Goal: Find specific page/section: Find specific page/section

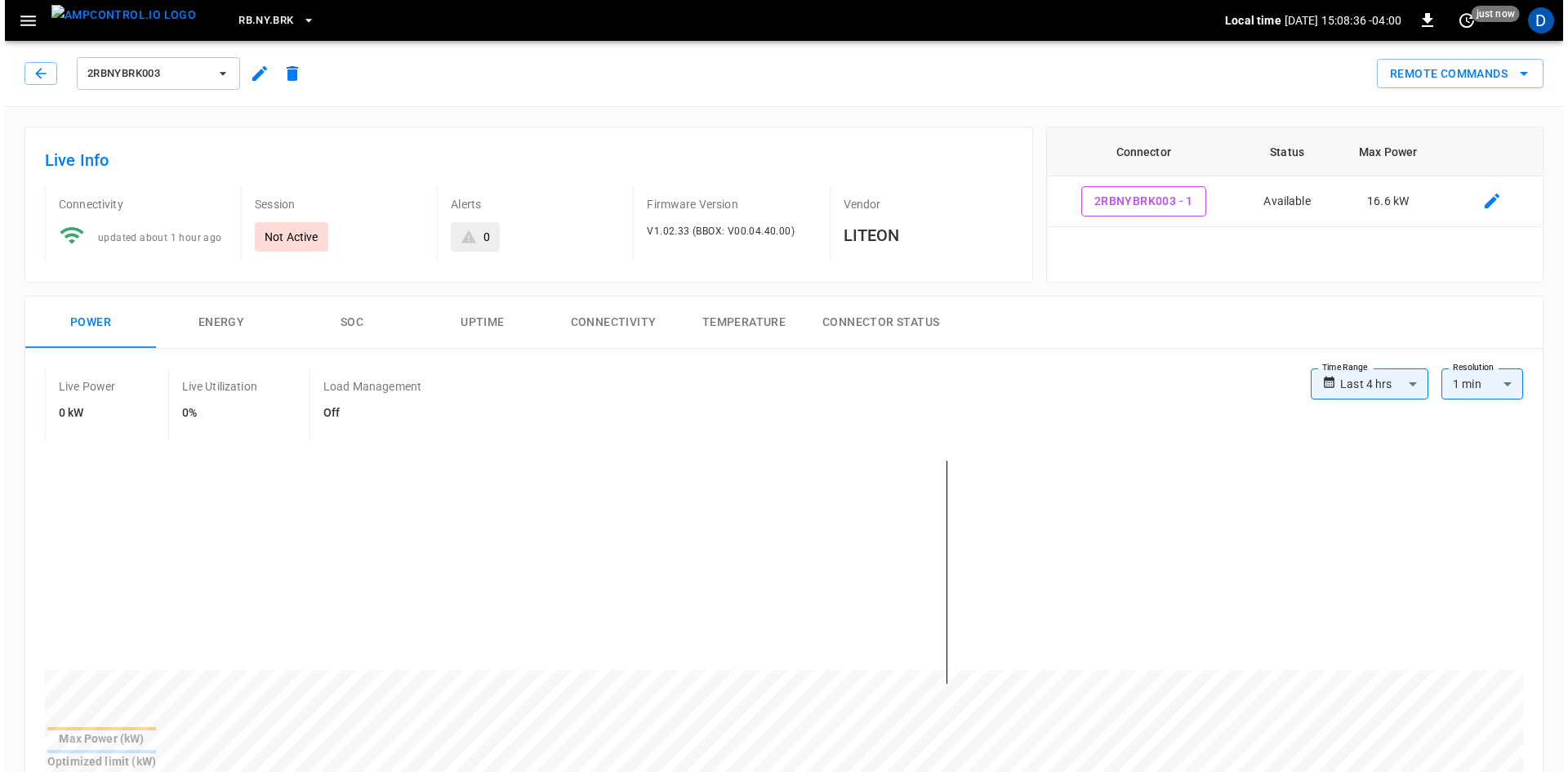
scroll to position [82, 0]
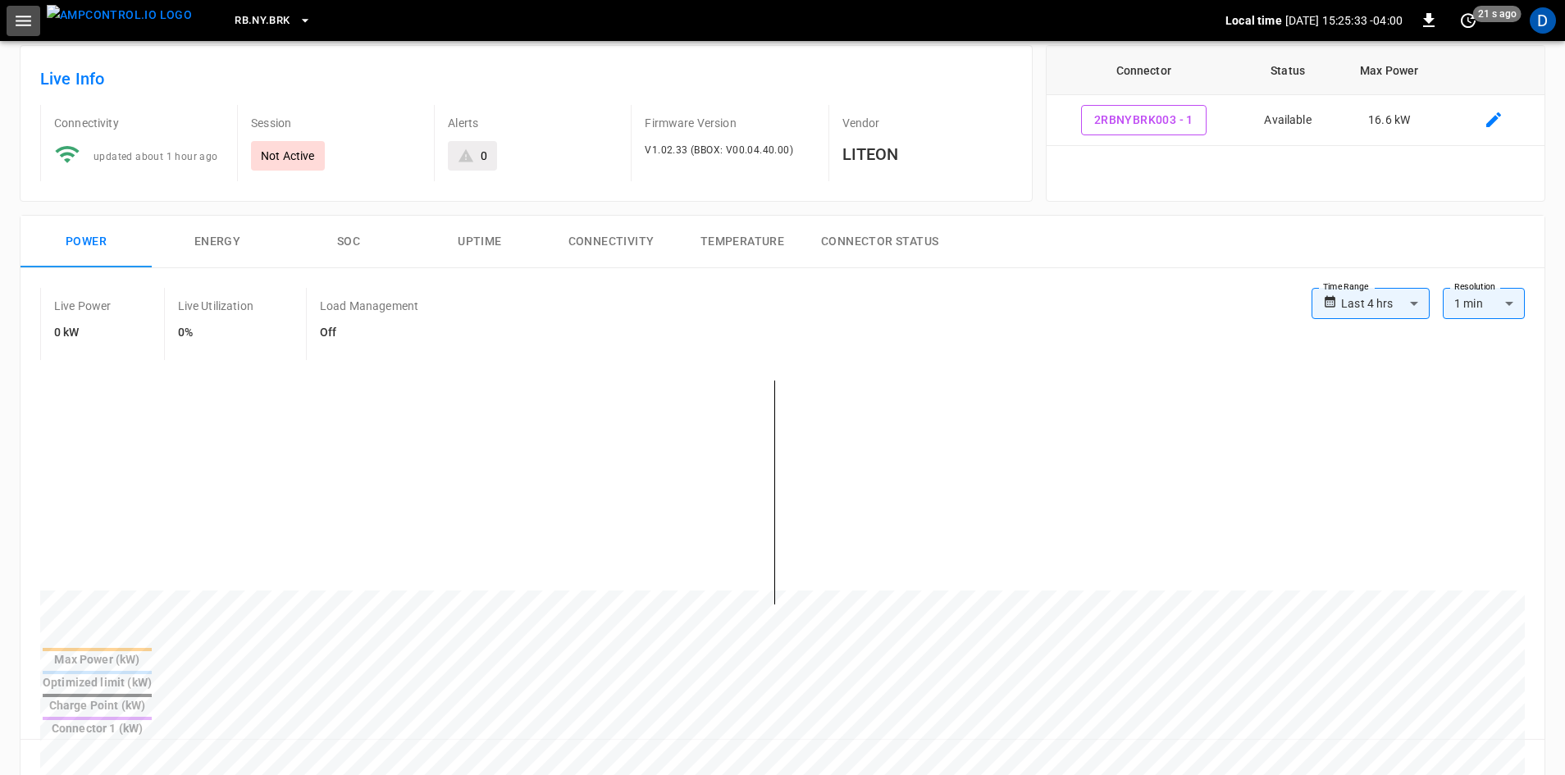
click at [23, 26] on icon "button" at bounding box center [23, 21] width 21 height 21
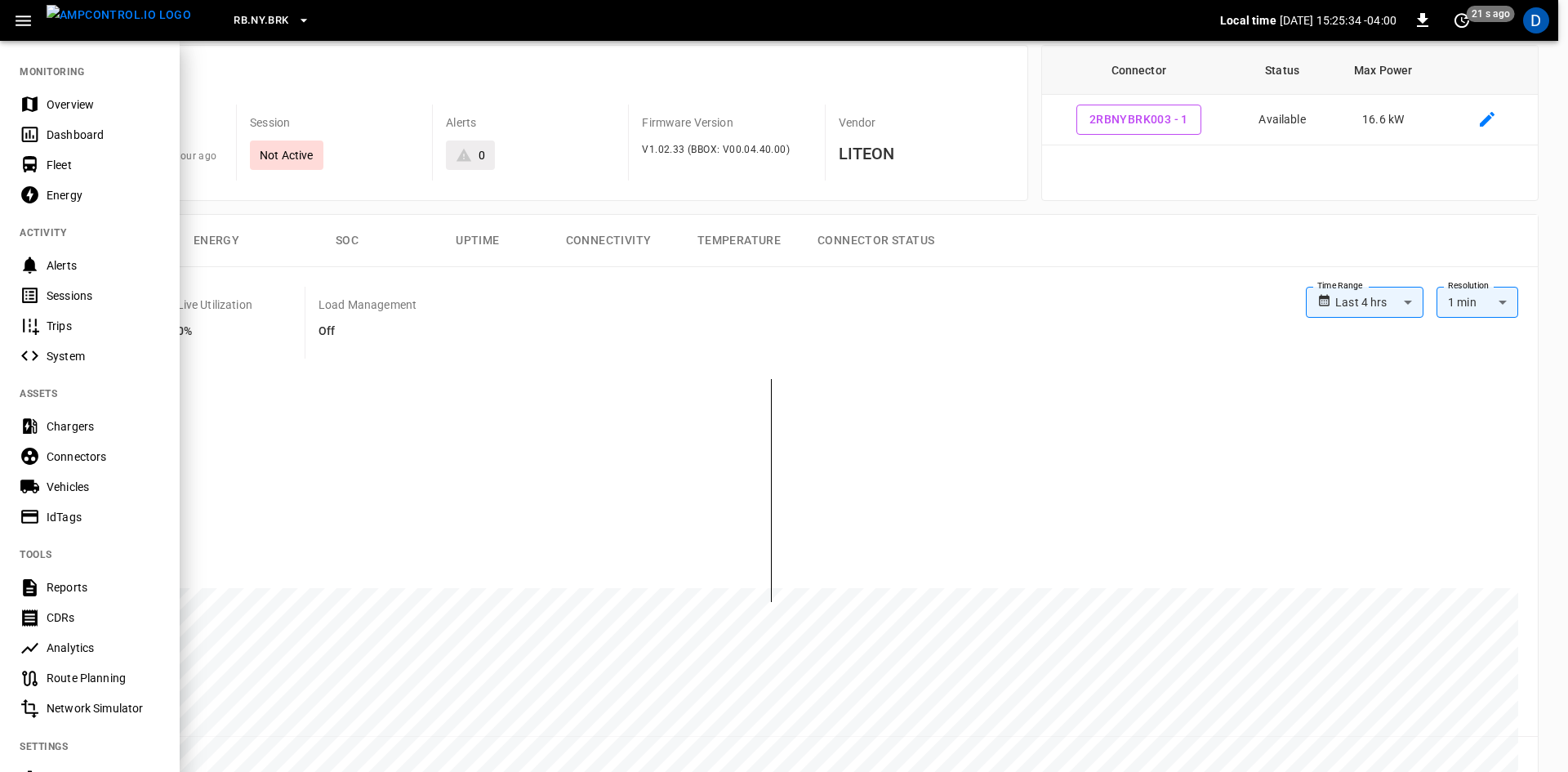
drag, startPoint x: 88, startPoint y: 98, endPoint x: 110, endPoint y: 91, distance: 23.1
click at [88, 98] on div "Overview" at bounding box center [104, 105] width 113 height 16
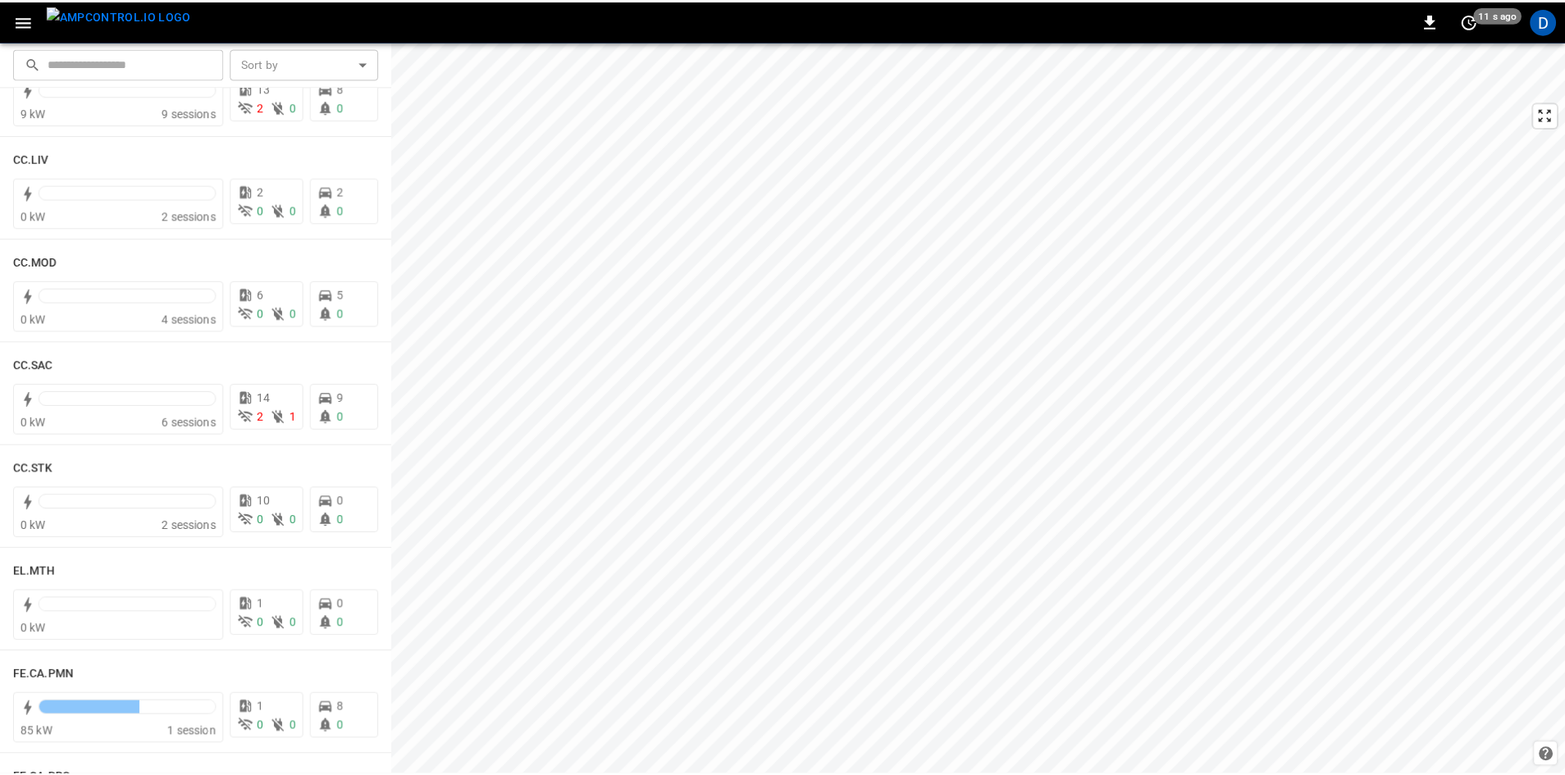
scroll to position [902, 0]
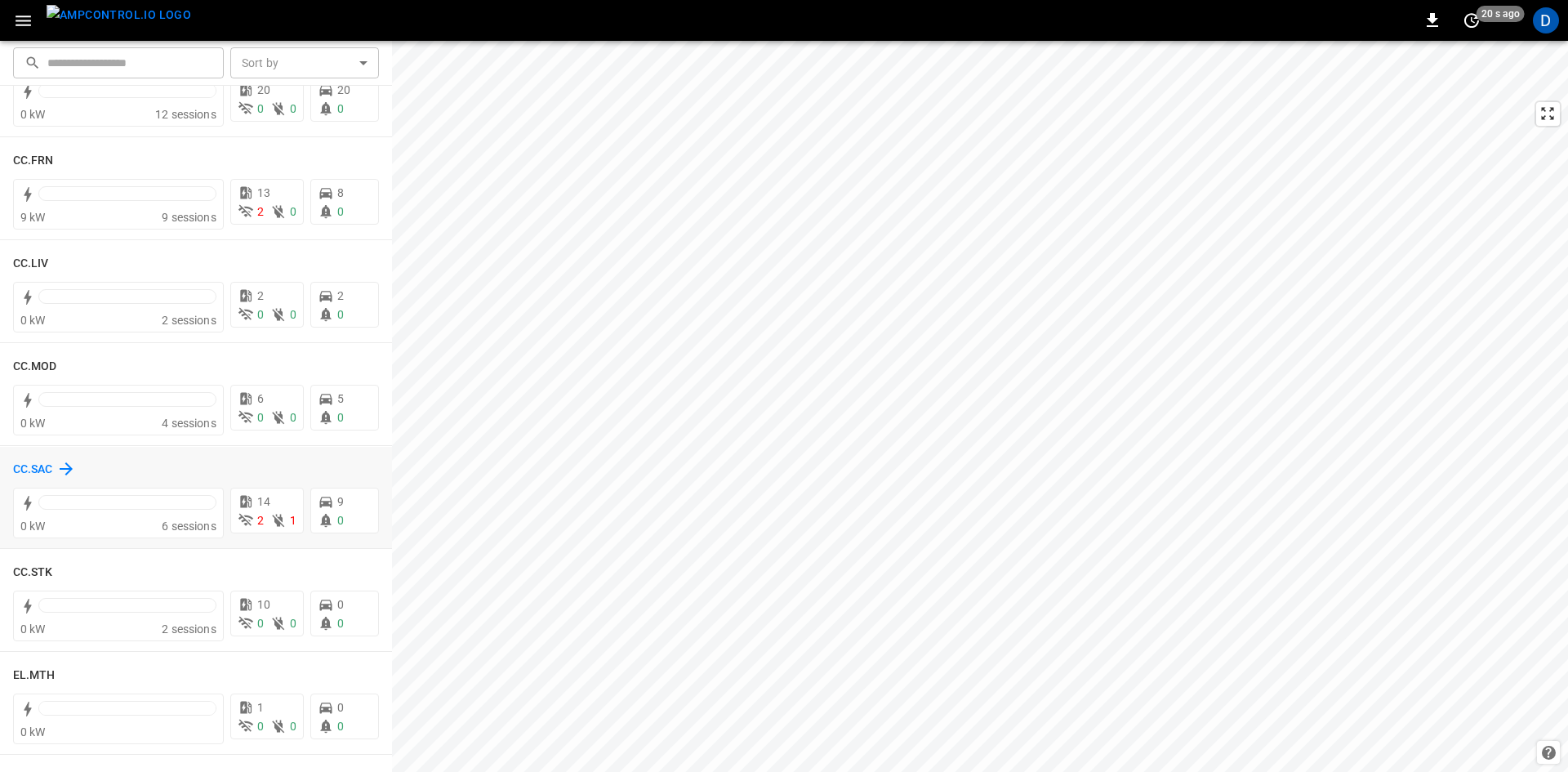
click at [48, 467] on h6 "CC.SAC" at bounding box center [33, 470] width 40 height 18
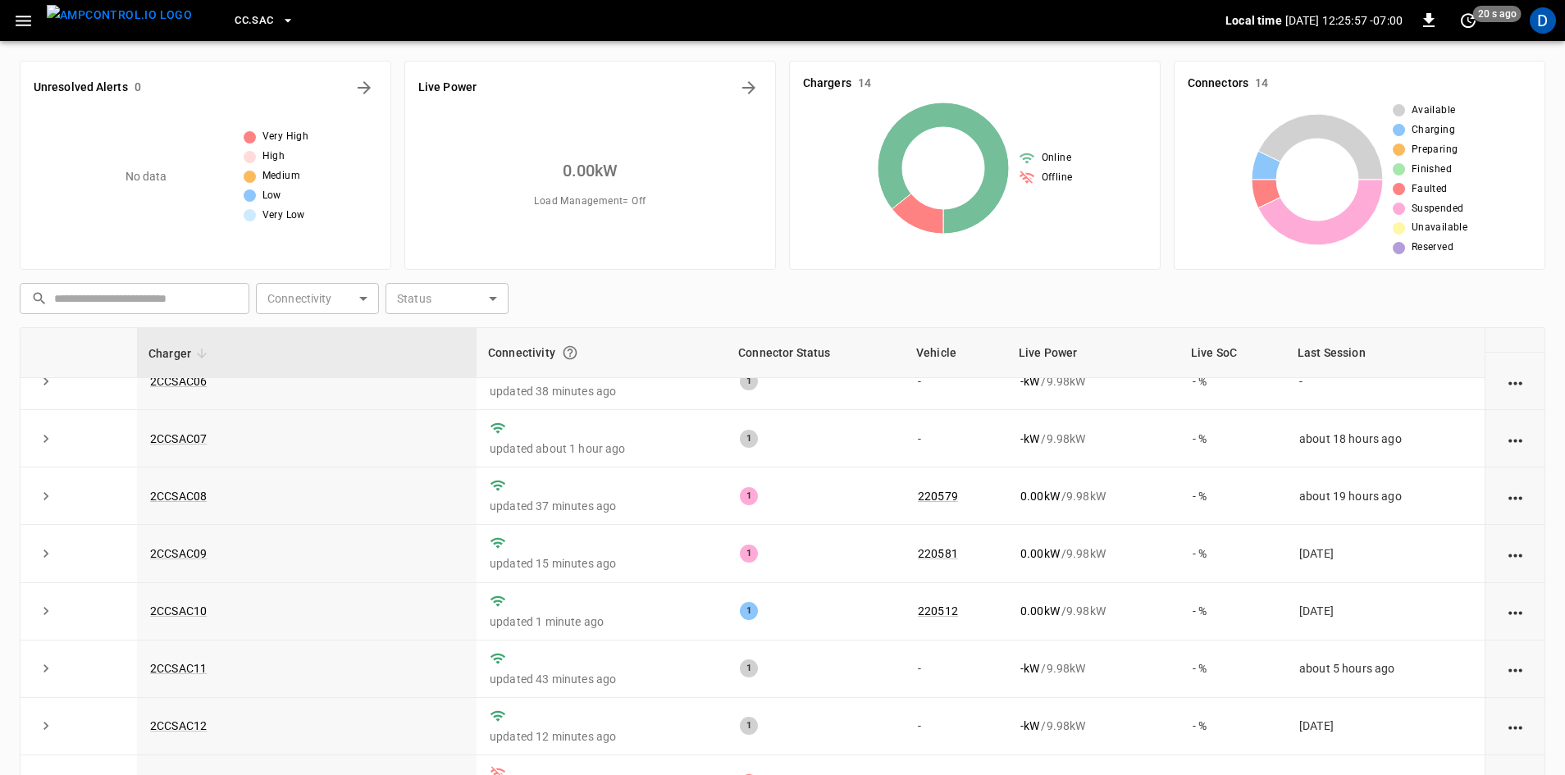
scroll to position [324, 0]
click at [191, 601] on link "2CCSAC10" at bounding box center [178, 611] width 63 height 20
